Goal: Download file/media

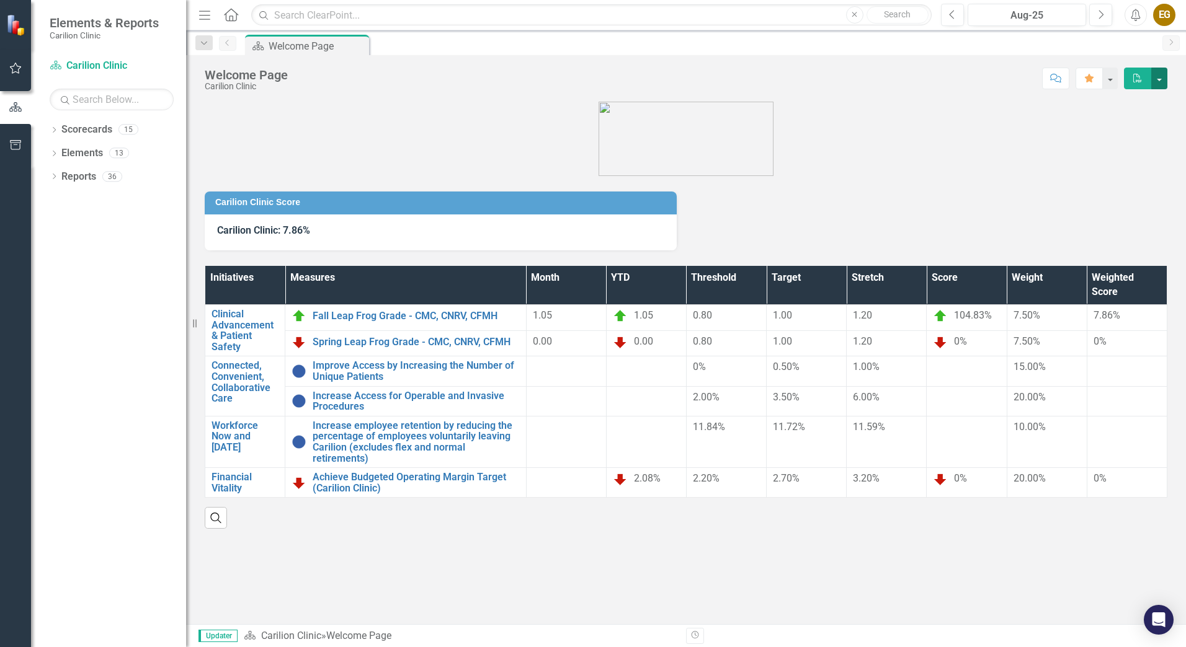
click at [1155, 76] on button "button" at bounding box center [1159, 79] width 16 height 22
click at [1119, 125] on link "PDF Export to PDF" at bounding box center [1116, 126] width 100 height 23
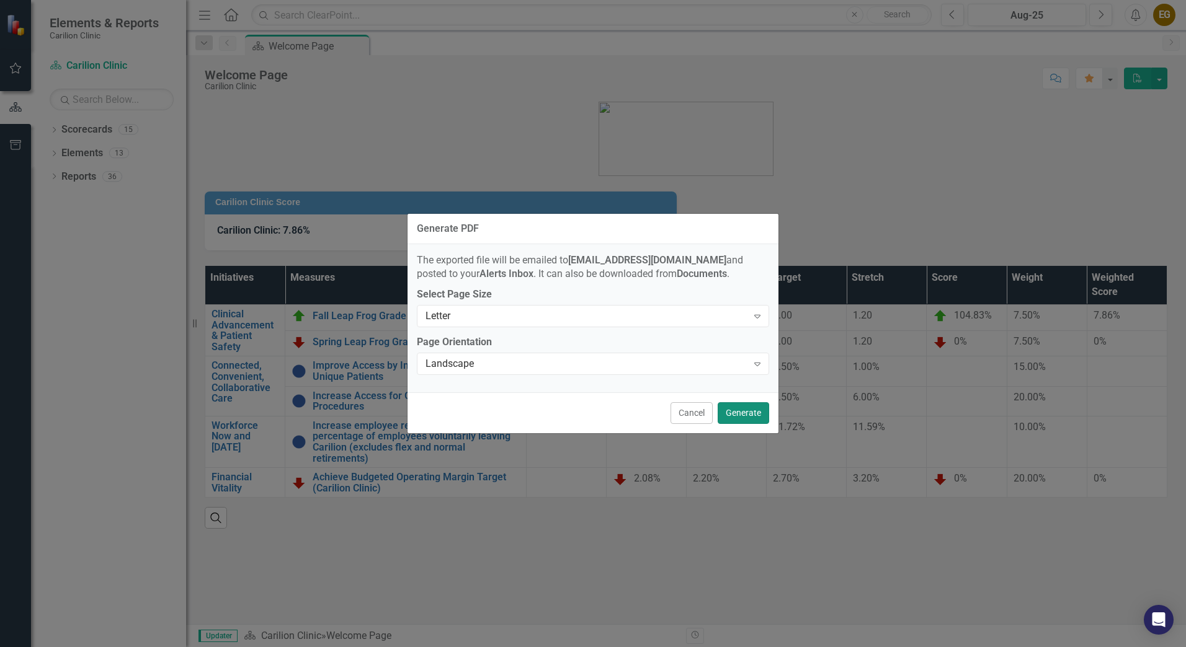
click at [747, 411] on button "Generate" at bounding box center [742, 413] width 51 height 22
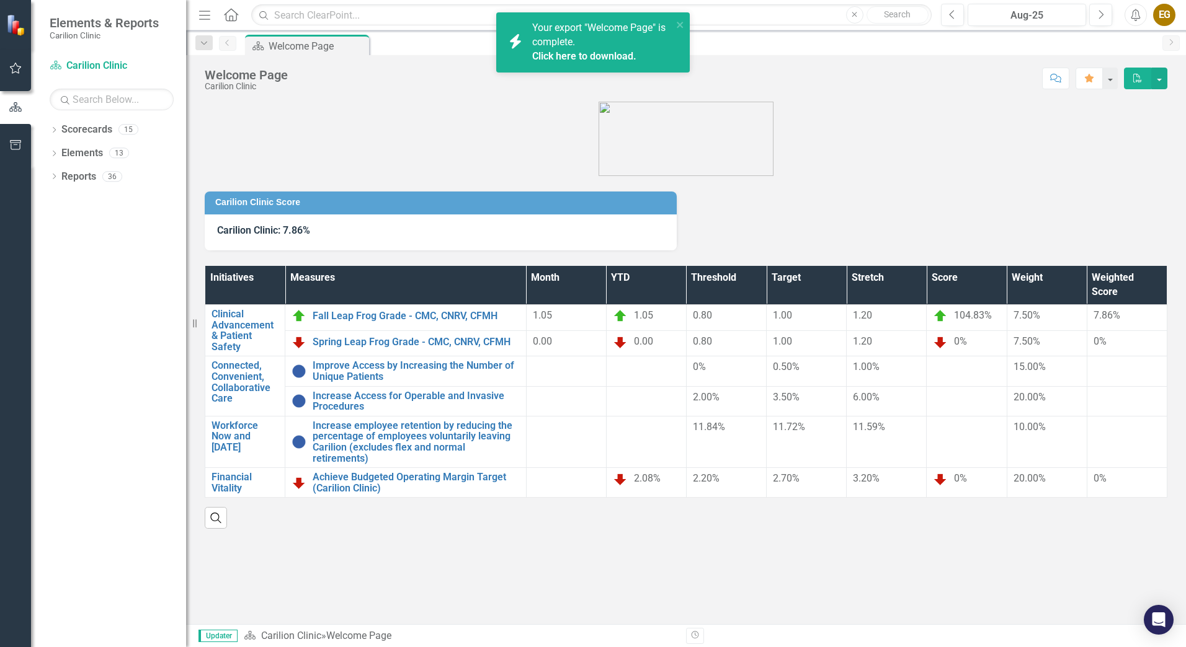
click at [624, 55] on link "Click here to download." at bounding box center [584, 56] width 104 height 12
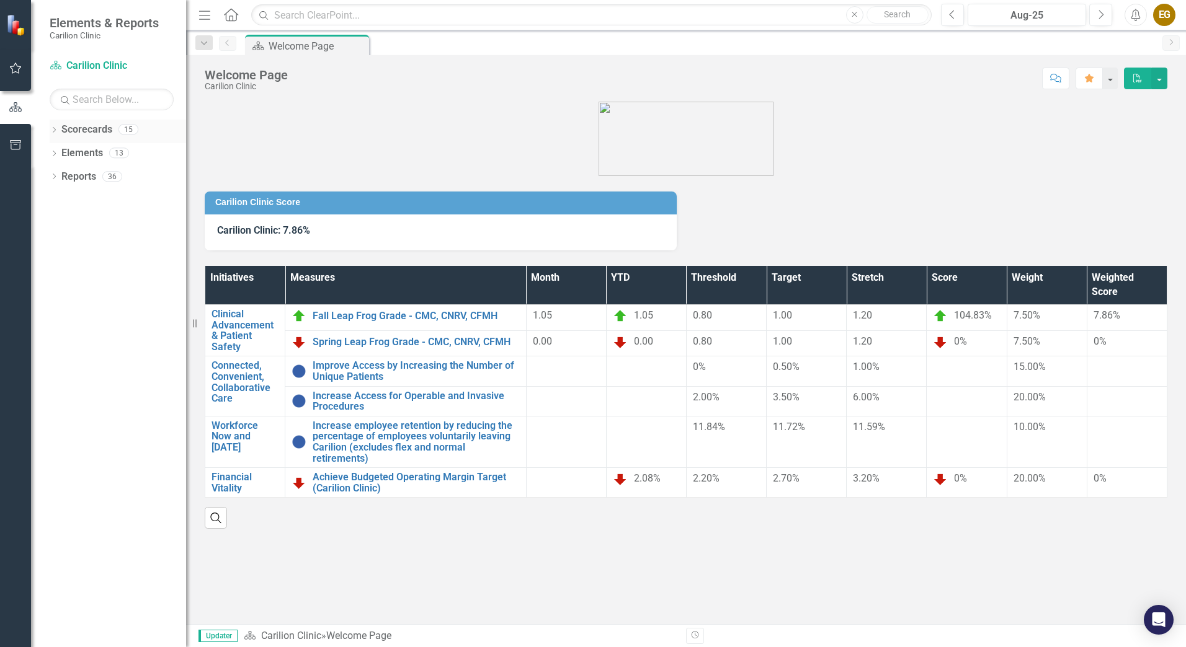
click at [55, 127] on div "Dropdown" at bounding box center [54, 131] width 9 height 11
click at [58, 153] on icon "Dropdown" at bounding box center [60, 152] width 9 height 7
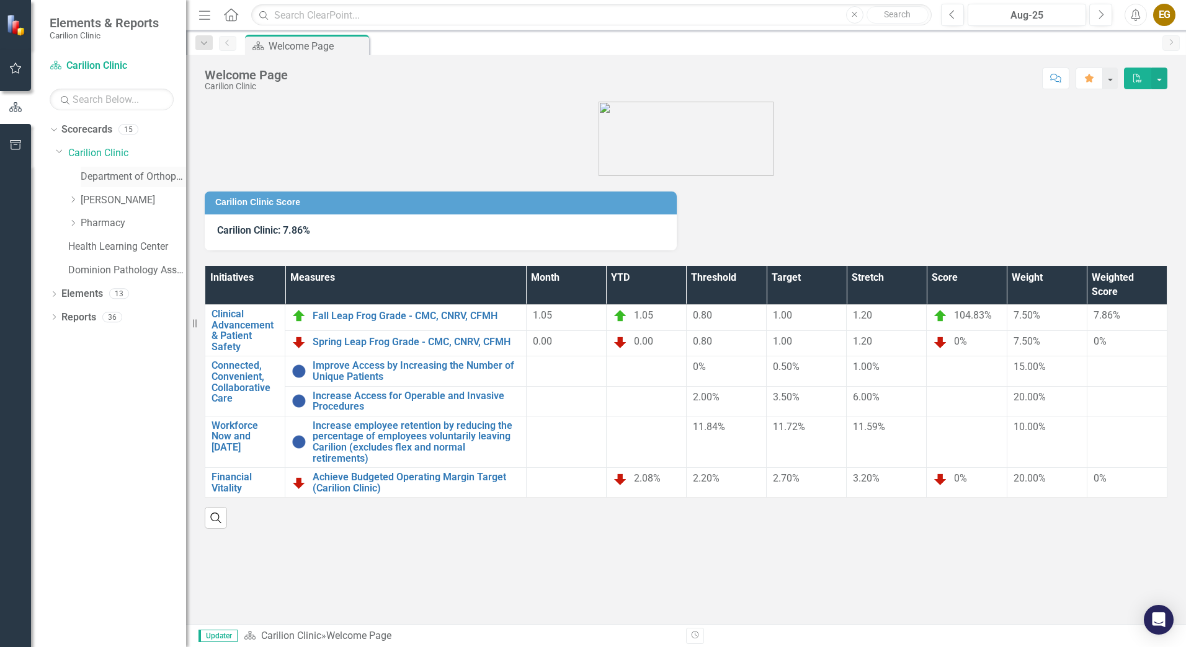
click at [101, 176] on link "Department of Orthopaedics" at bounding box center [133, 177] width 105 height 14
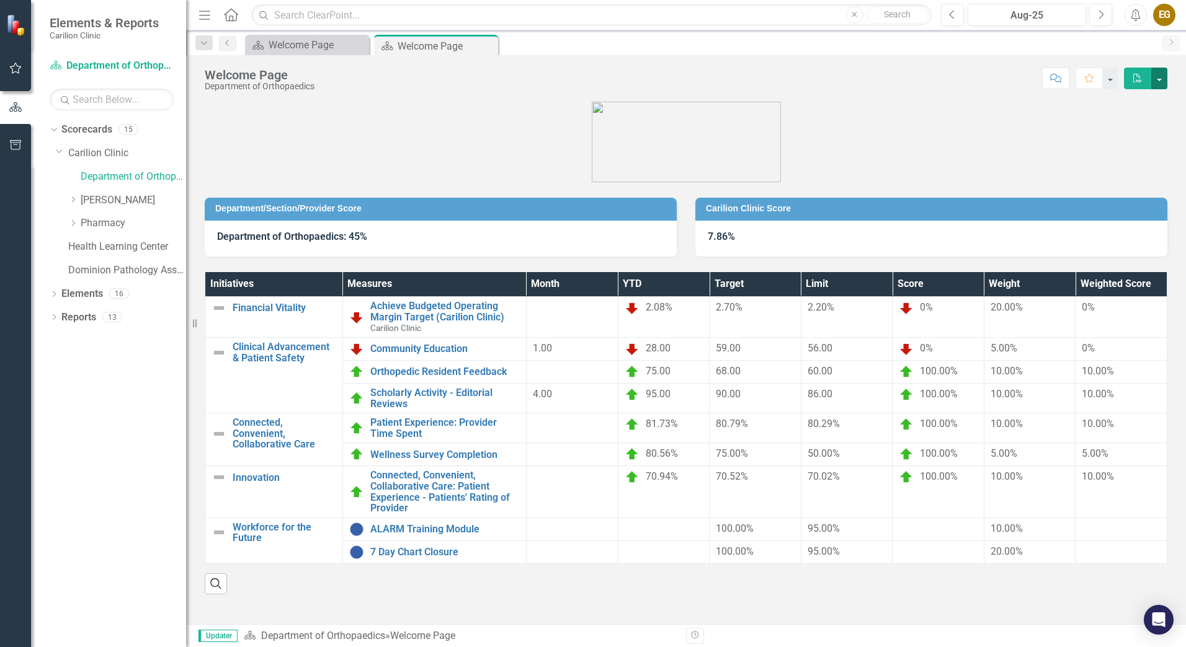
click at [1163, 84] on button "button" at bounding box center [1159, 79] width 16 height 22
click at [1117, 117] on link "PDF Export to PDF" at bounding box center [1116, 126] width 100 height 23
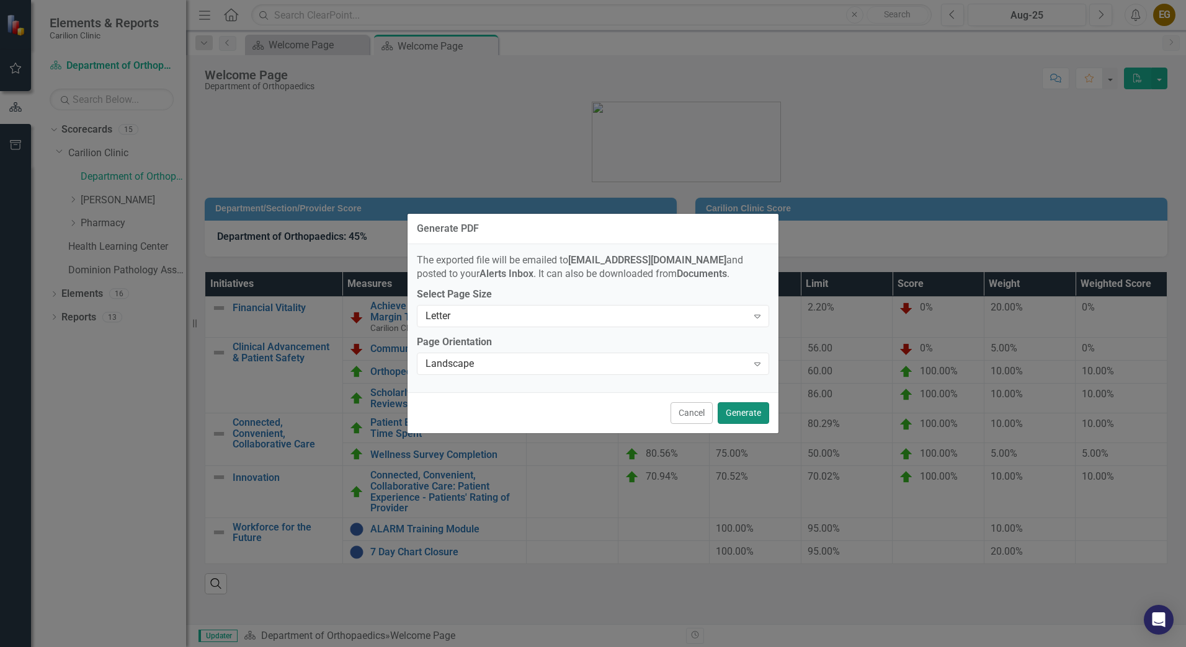
click at [745, 413] on button "Generate" at bounding box center [742, 413] width 51 height 22
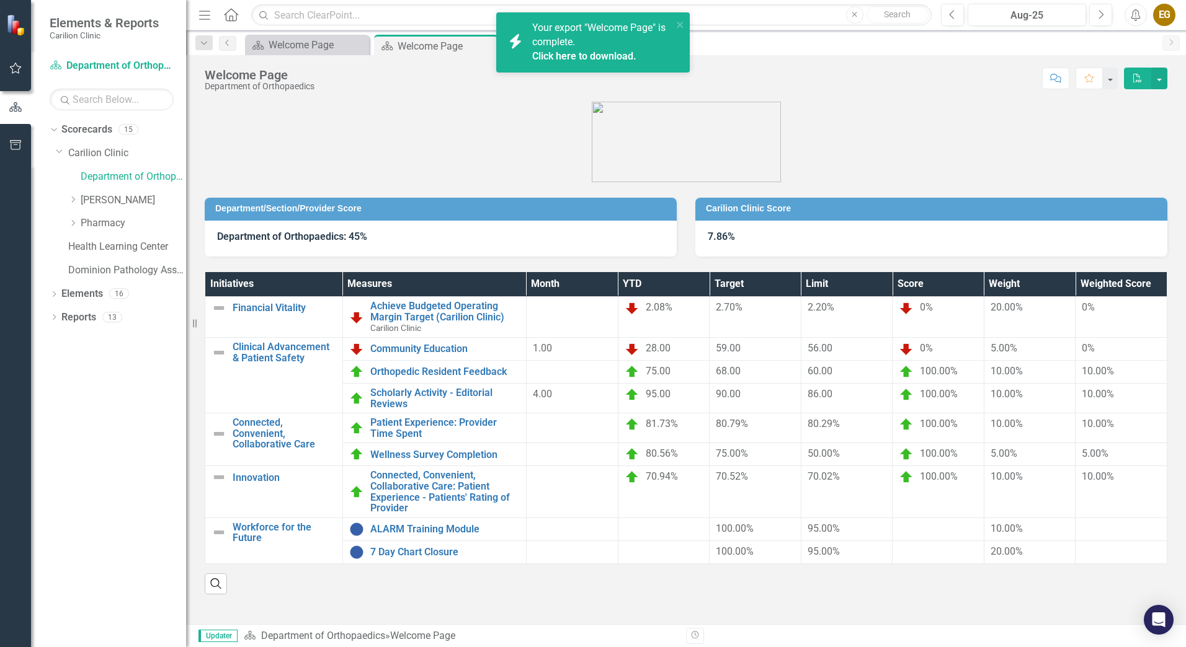
click at [606, 55] on link "Click here to download." at bounding box center [584, 56] width 104 height 12
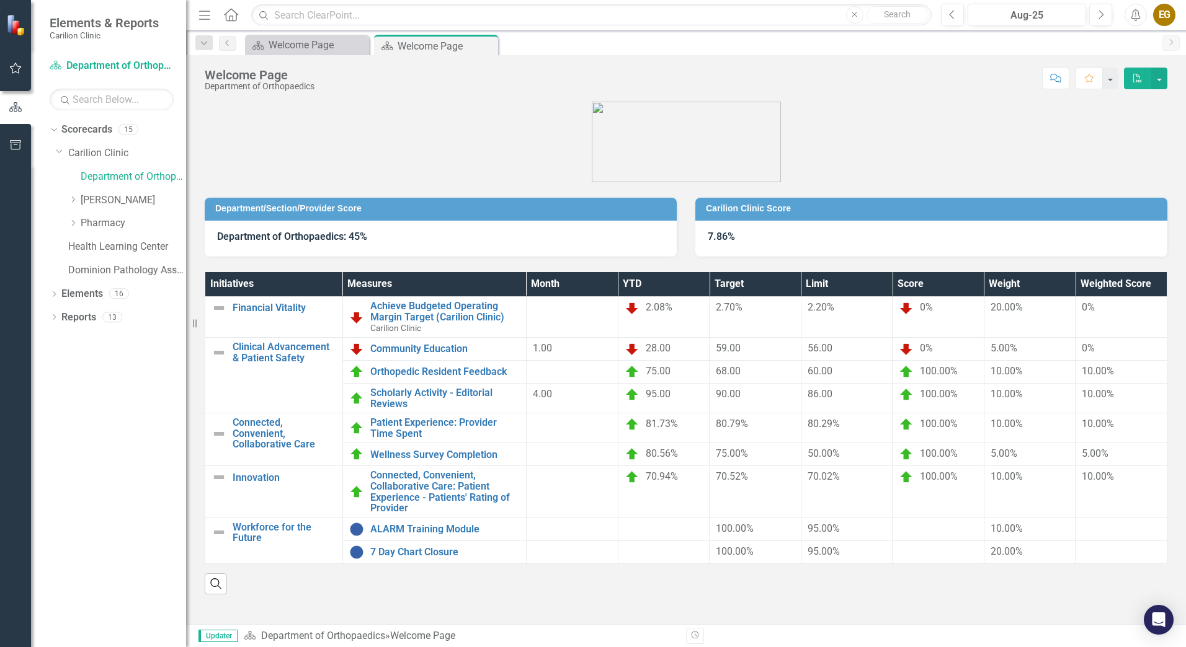
click at [1168, 17] on div "EG" at bounding box center [1164, 15] width 22 height 22
click at [1113, 156] on link "Logout Log Out" at bounding box center [1126, 156] width 98 height 23
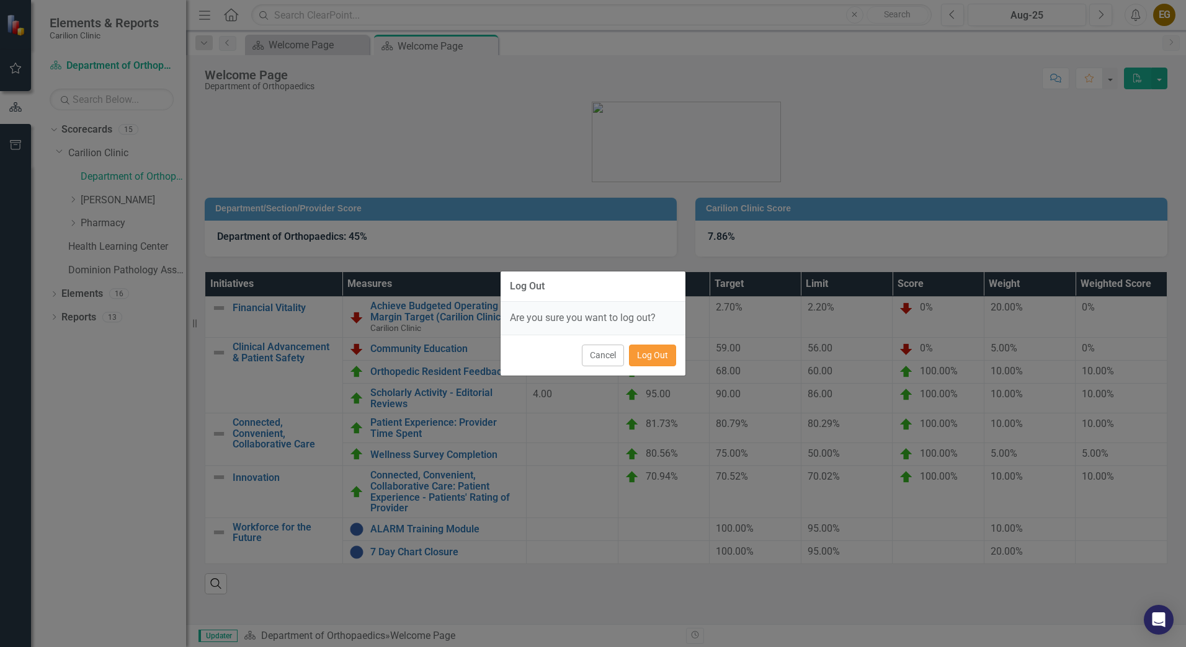
click at [658, 354] on button "Log Out" at bounding box center [652, 356] width 47 height 22
